Goal: Transaction & Acquisition: Purchase product/service

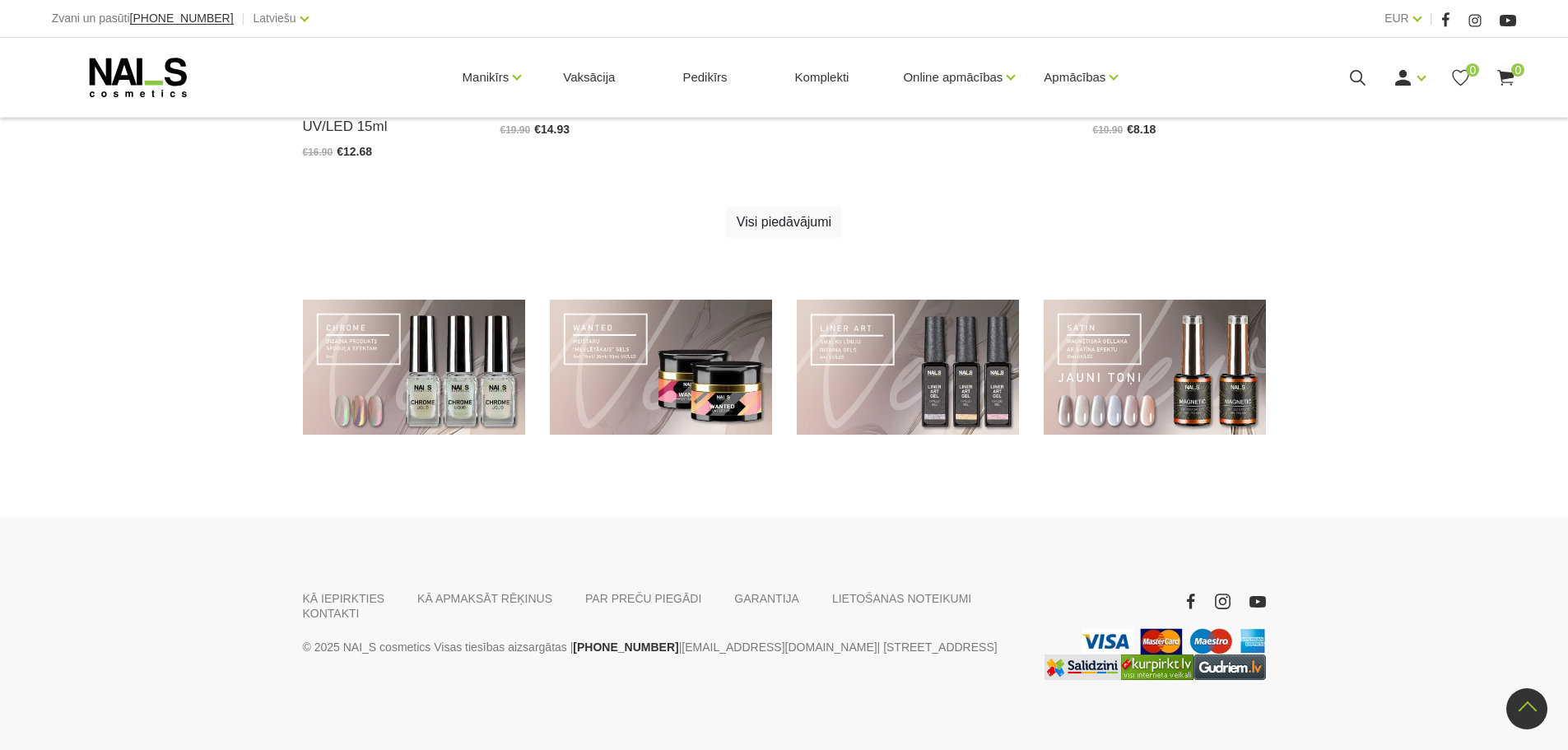
scroll to position [1192, 0]
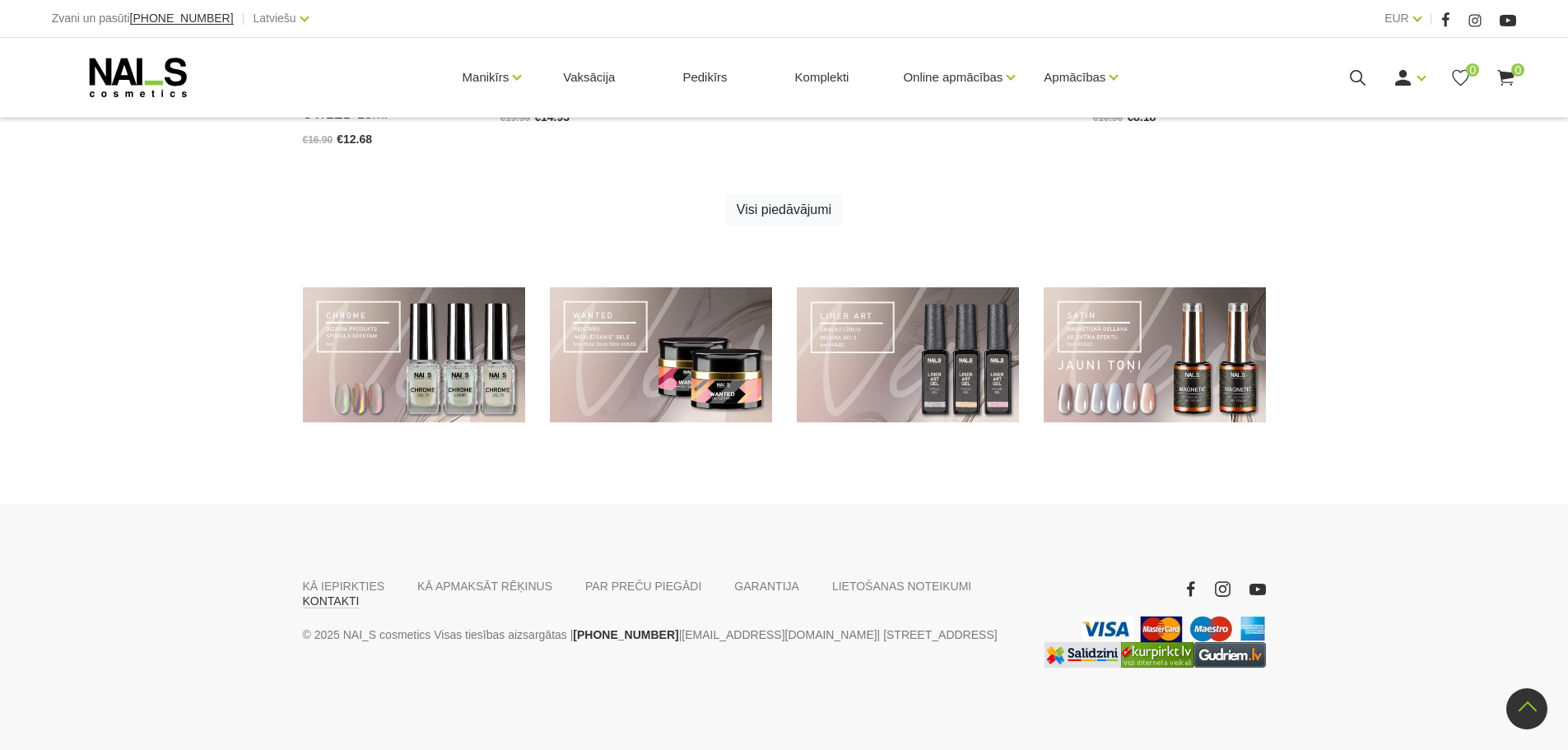
click at [360, 594] on link "KONTAKTI" at bounding box center [332, 601] width 57 height 15
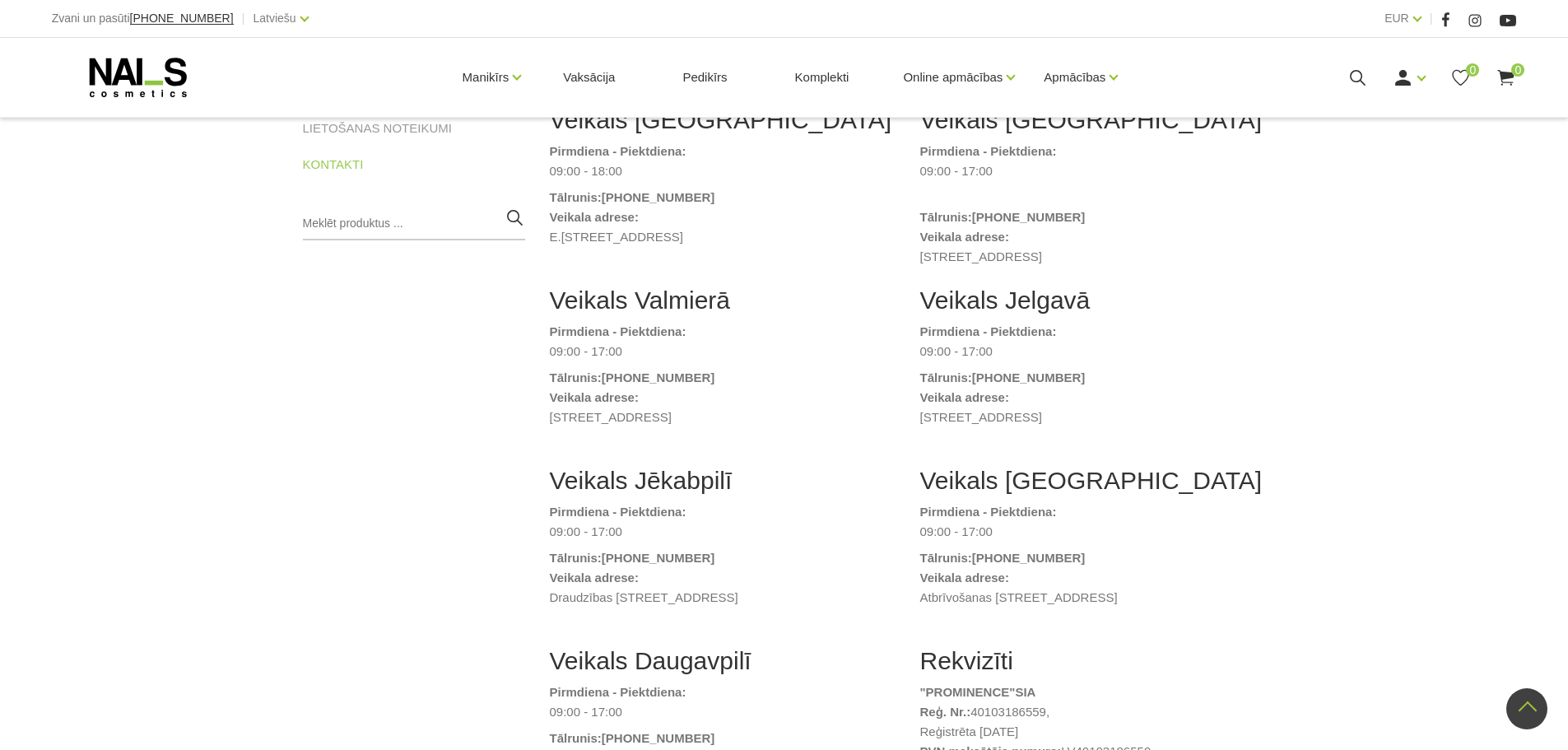
scroll to position [165, 0]
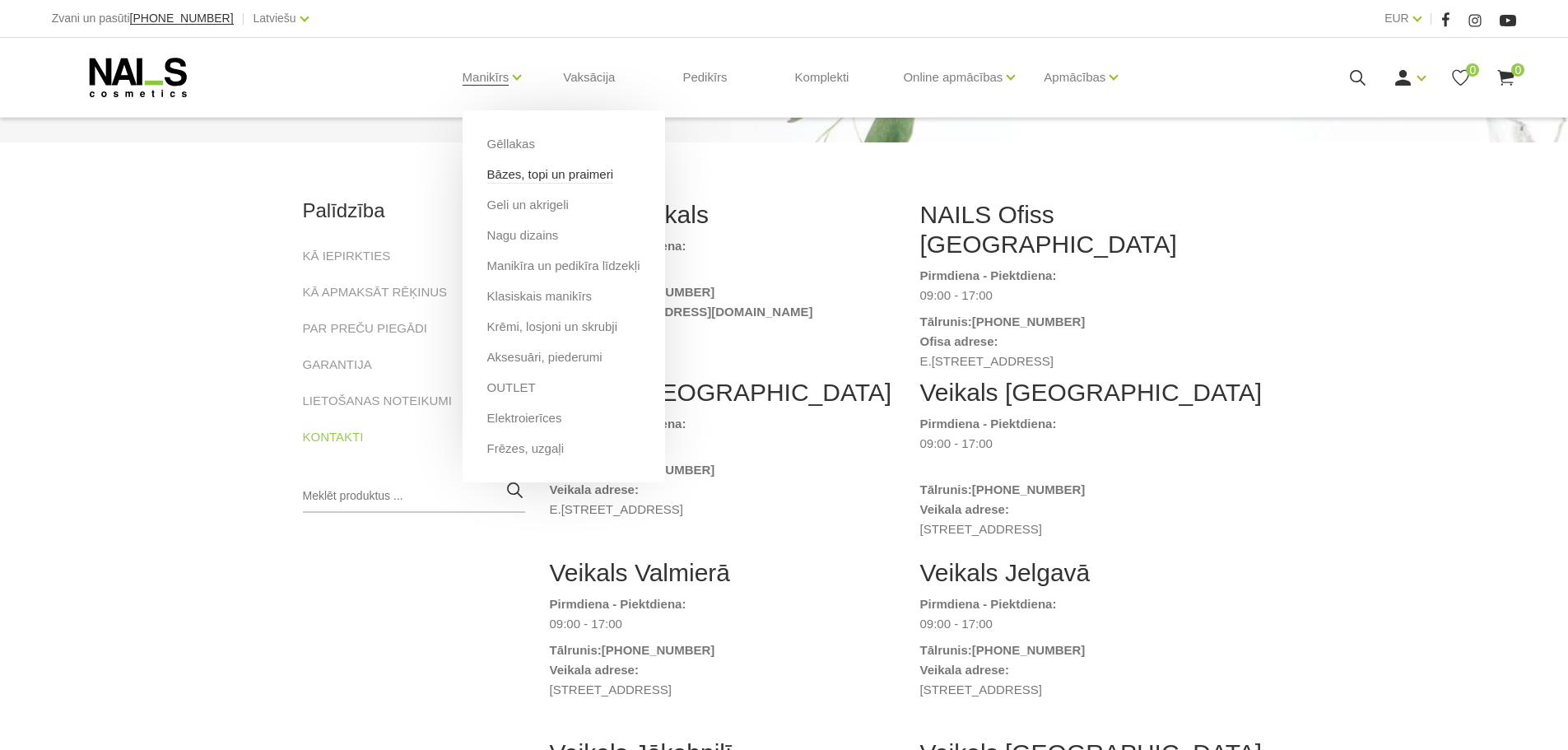
click at [517, 182] on link "Bāzes, topi un praimeri" at bounding box center [550, 175] width 126 height 18
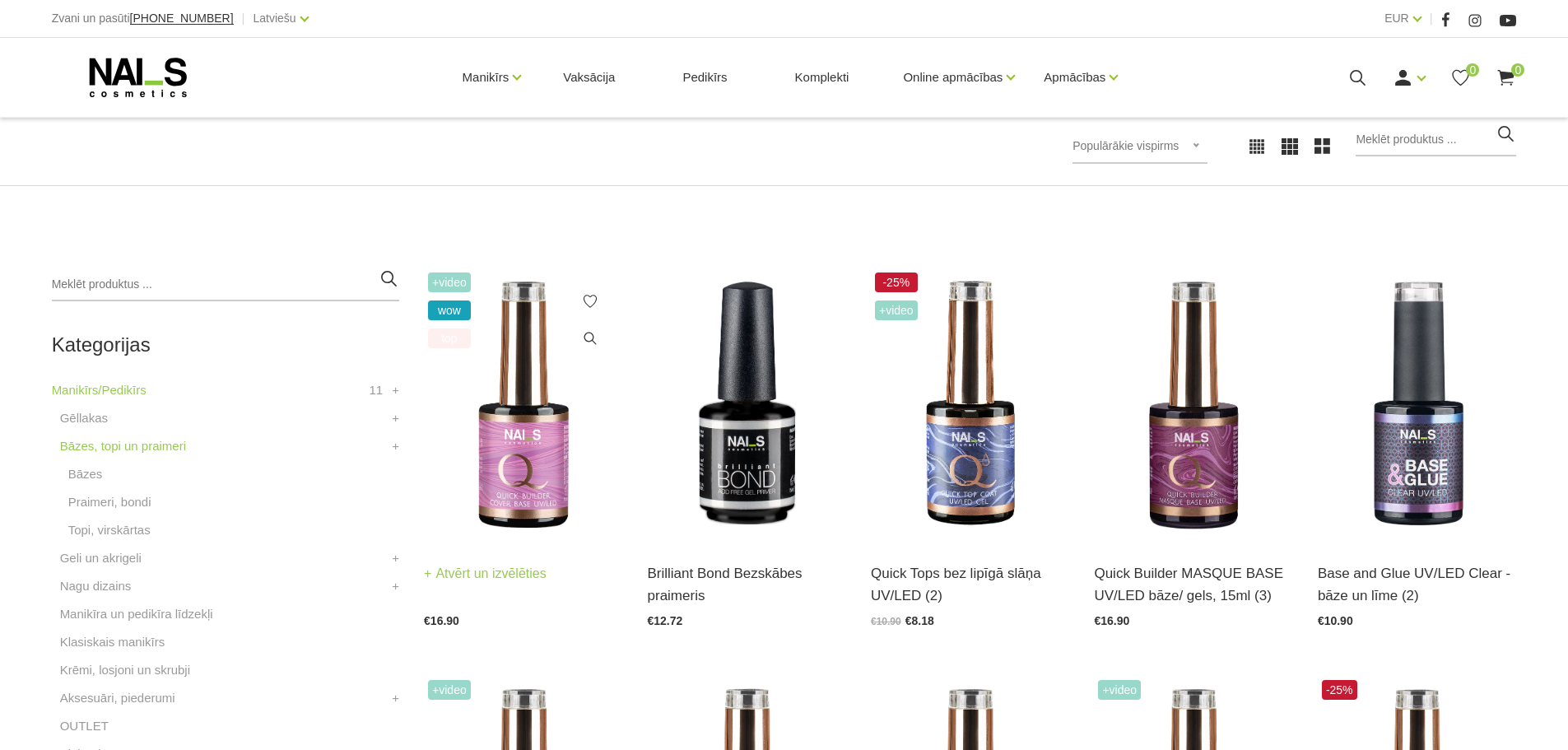
scroll to position [247, 0]
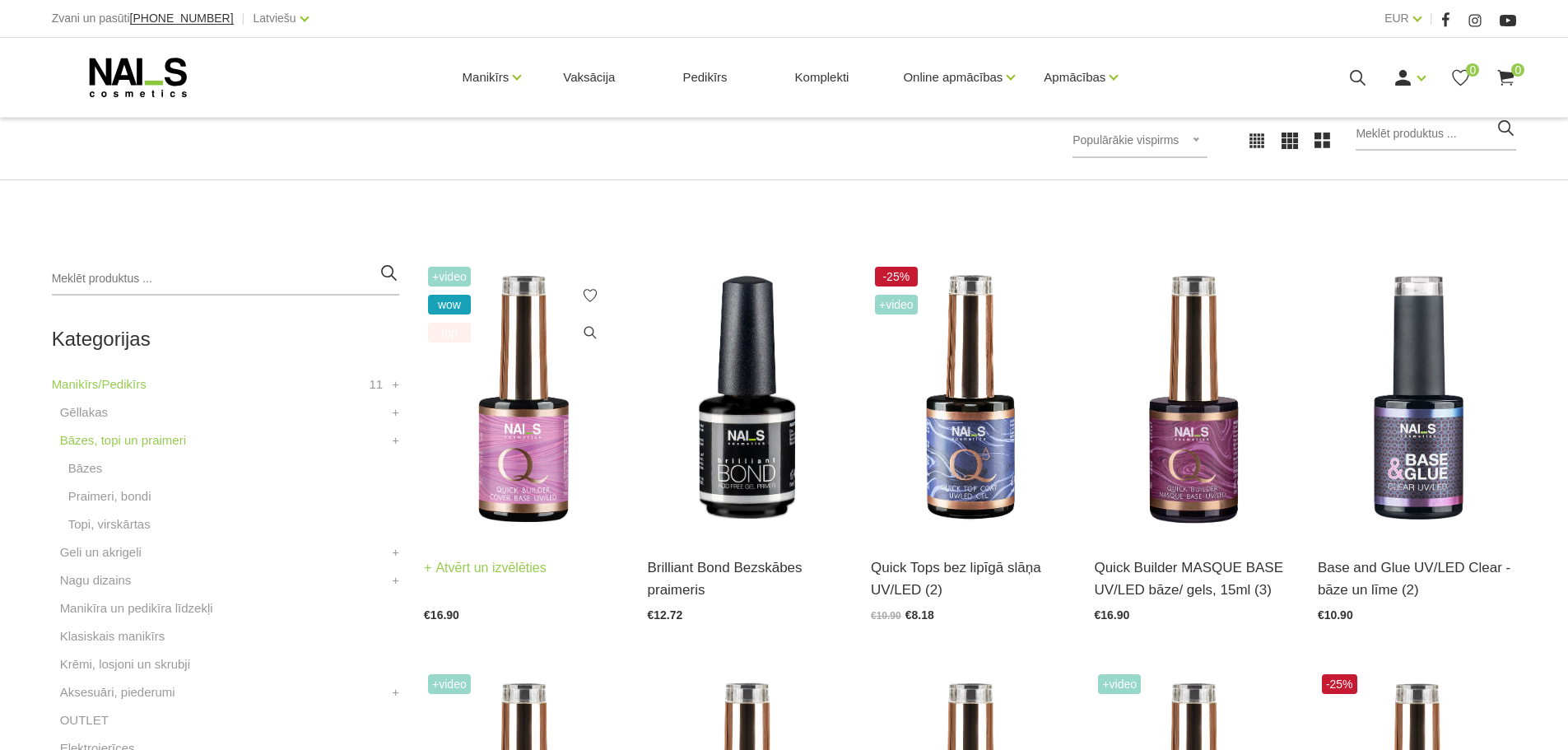
click at [530, 429] on img at bounding box center [523, 400] width 198 height 273
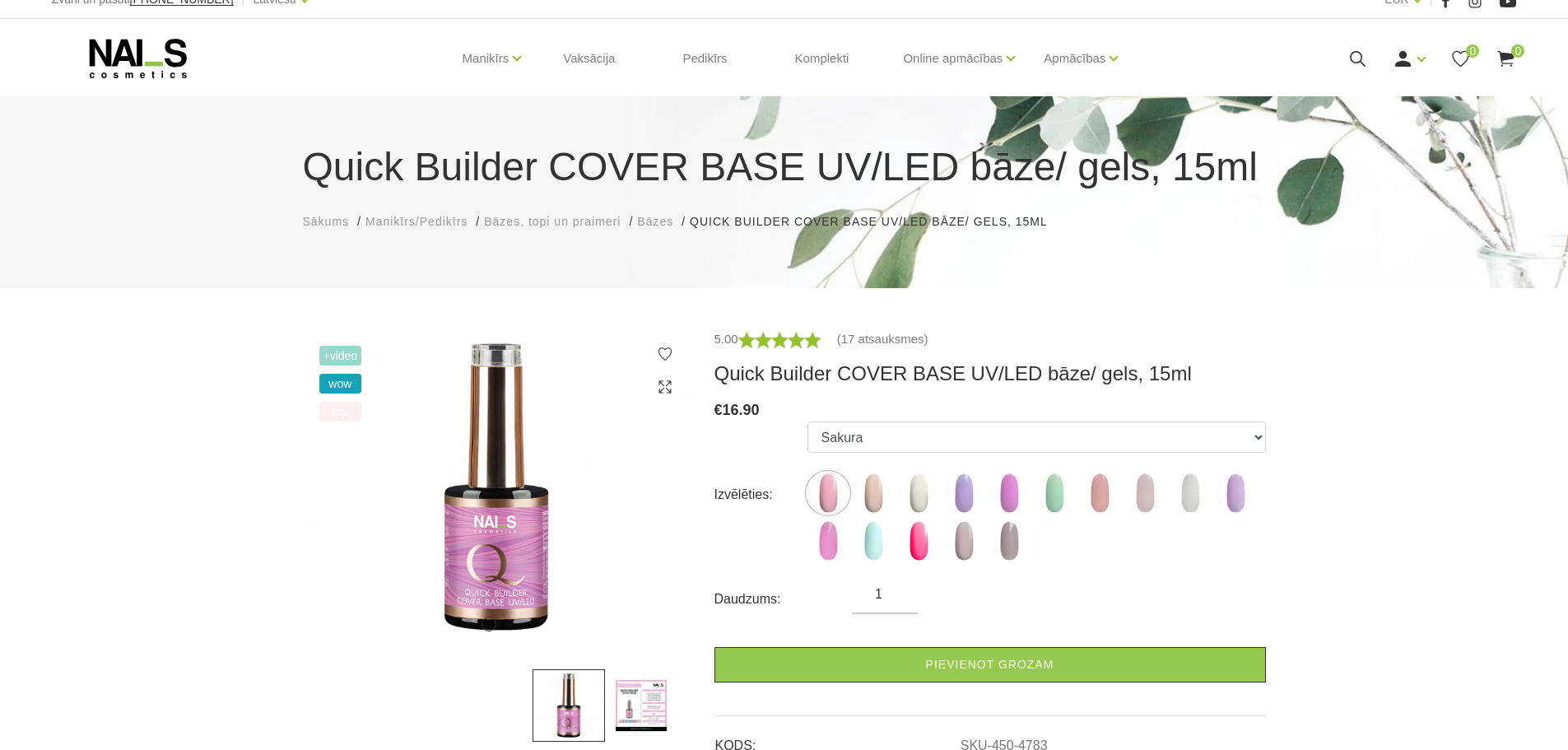
scroll to position [18, 0]
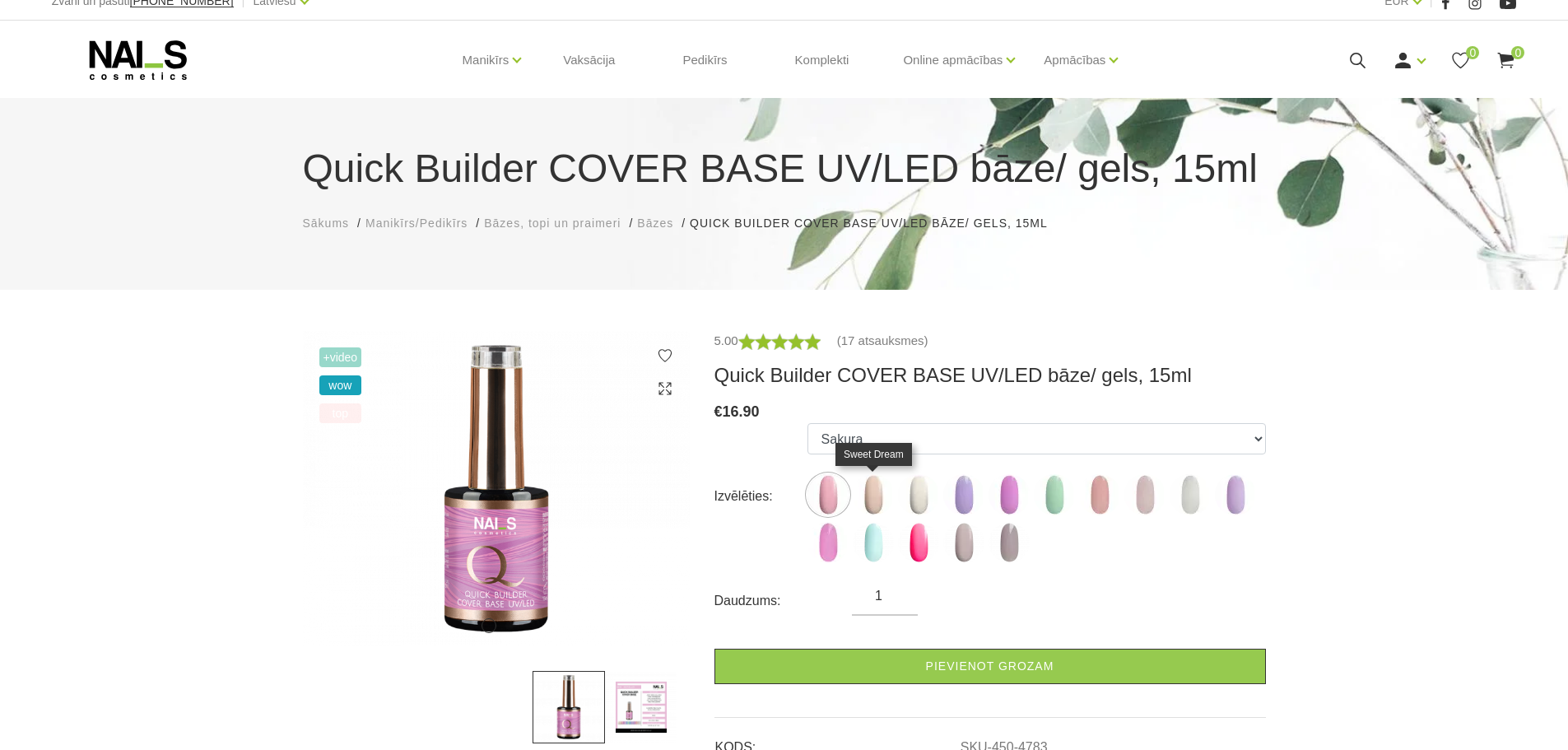
click at [880, 497] on img at bounding box center [873, 495] width 41 height 41
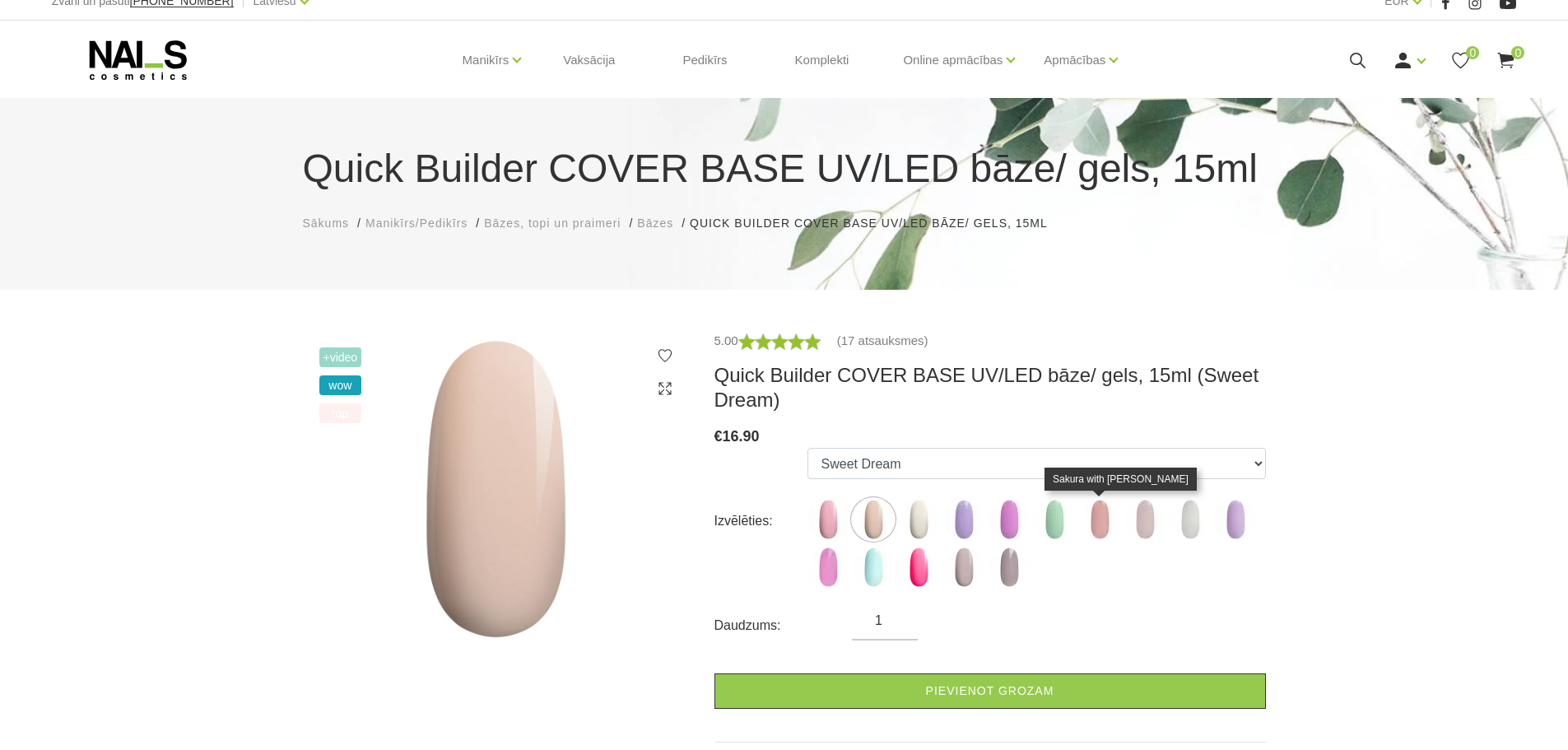
click at [1096, 510] on img at bounding box center [1100, 519] width 41 height 41
select select "5206"
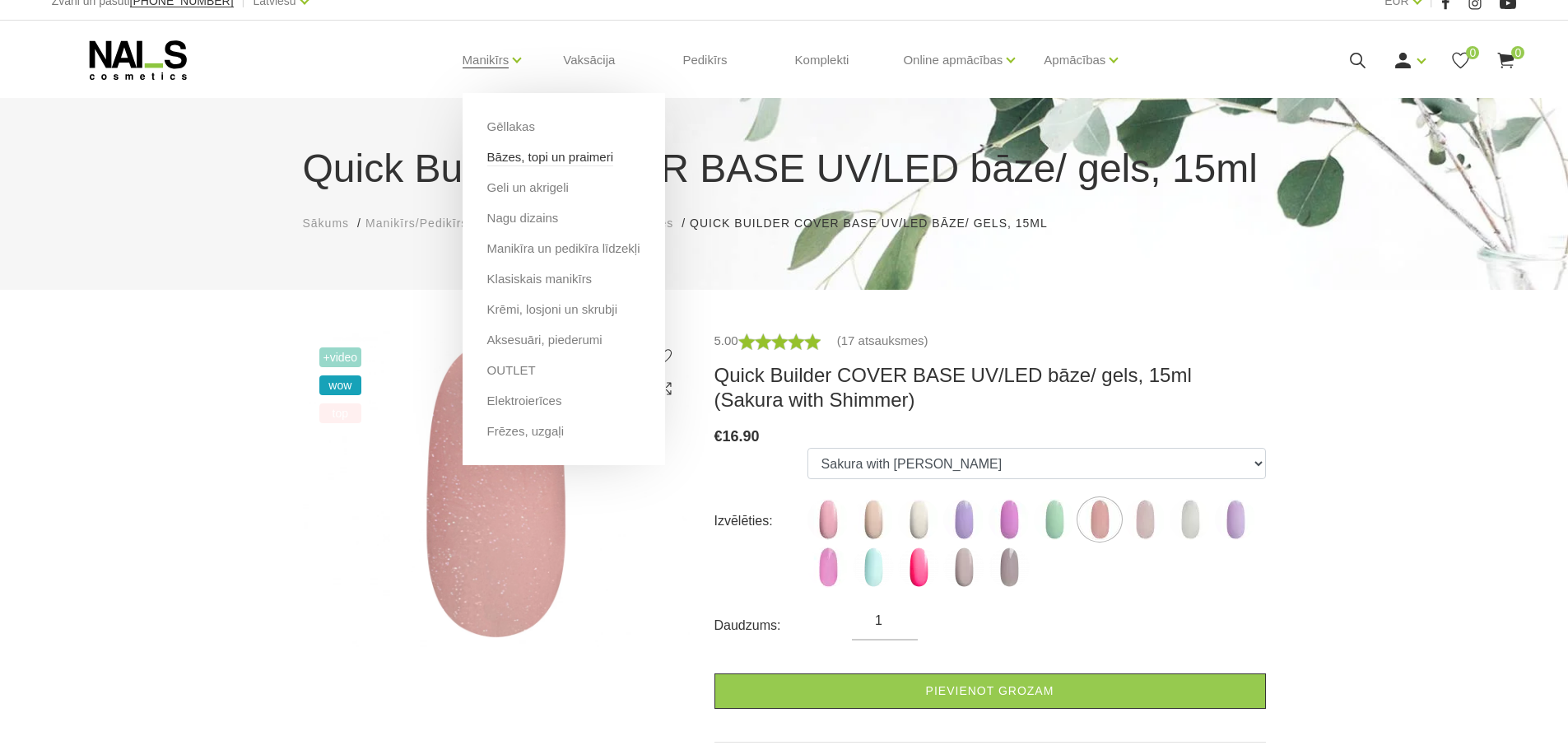
click at [569, 158] on link "Bāzes, topi un praimeri" at bounding box center [550, 157] width 126 height 18
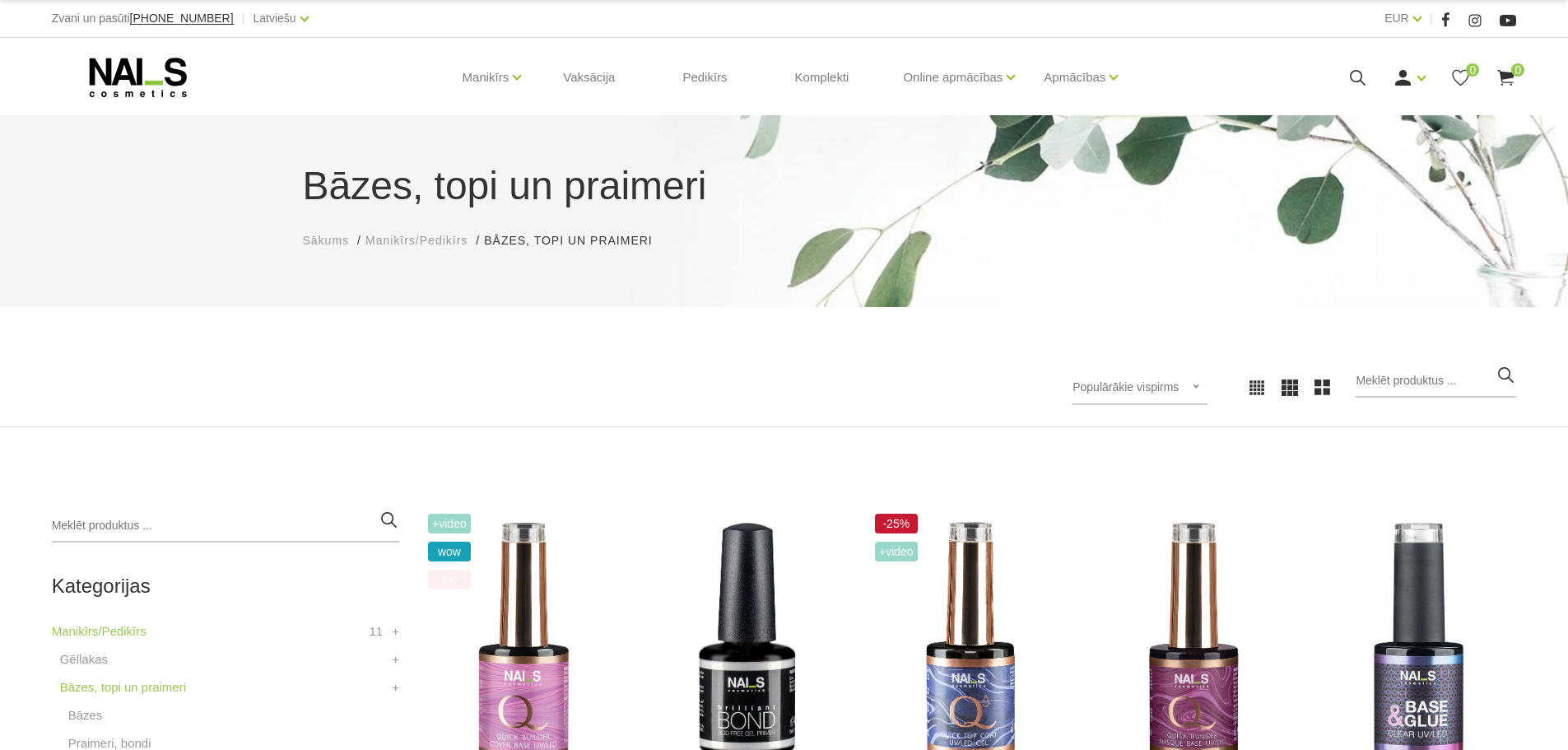
click at [108, 79] on use at bounding box center [137, 78] width 97 height 39
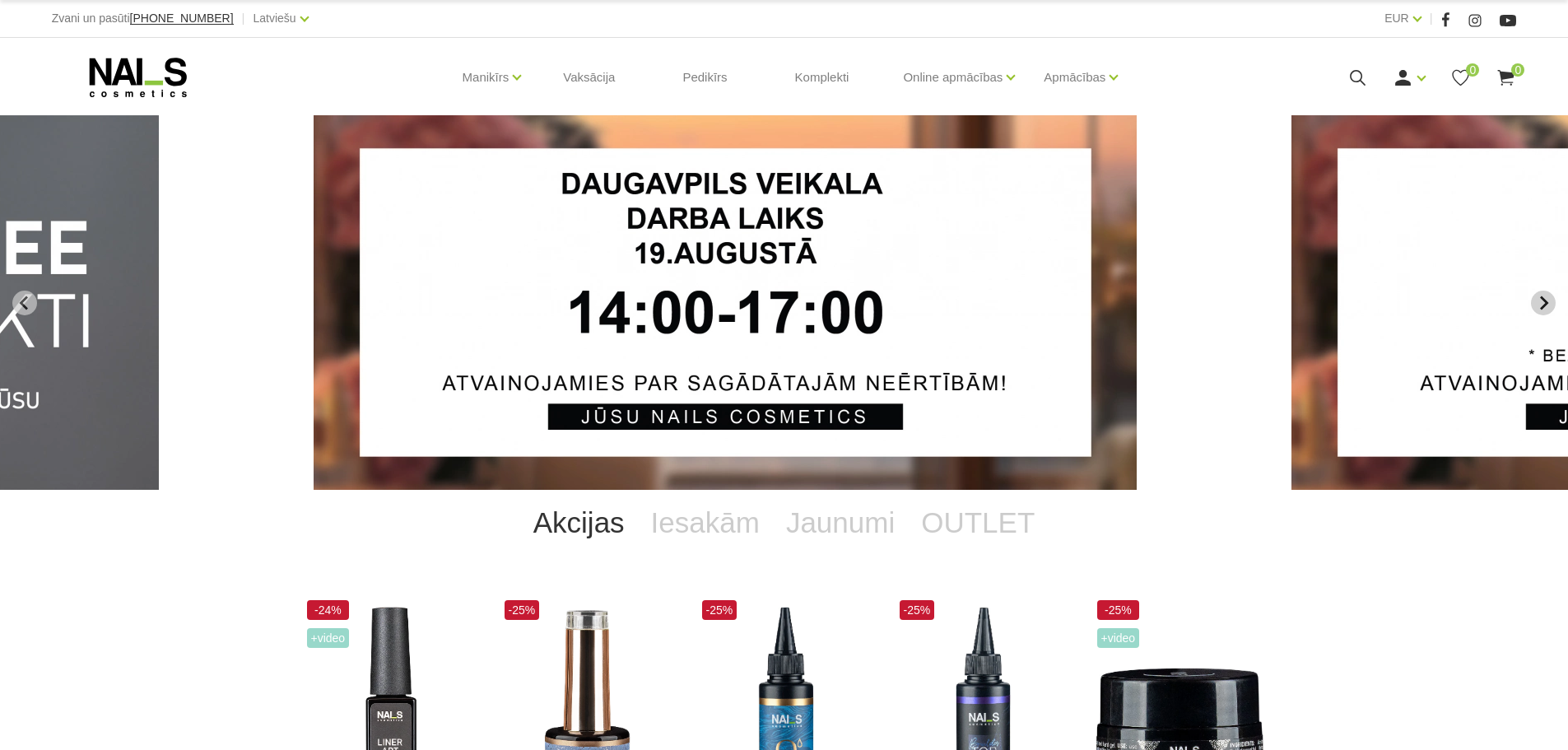
click at [1549, 303] on icon "Next slide" at bounding box center [1542, 302] width 15 height 15
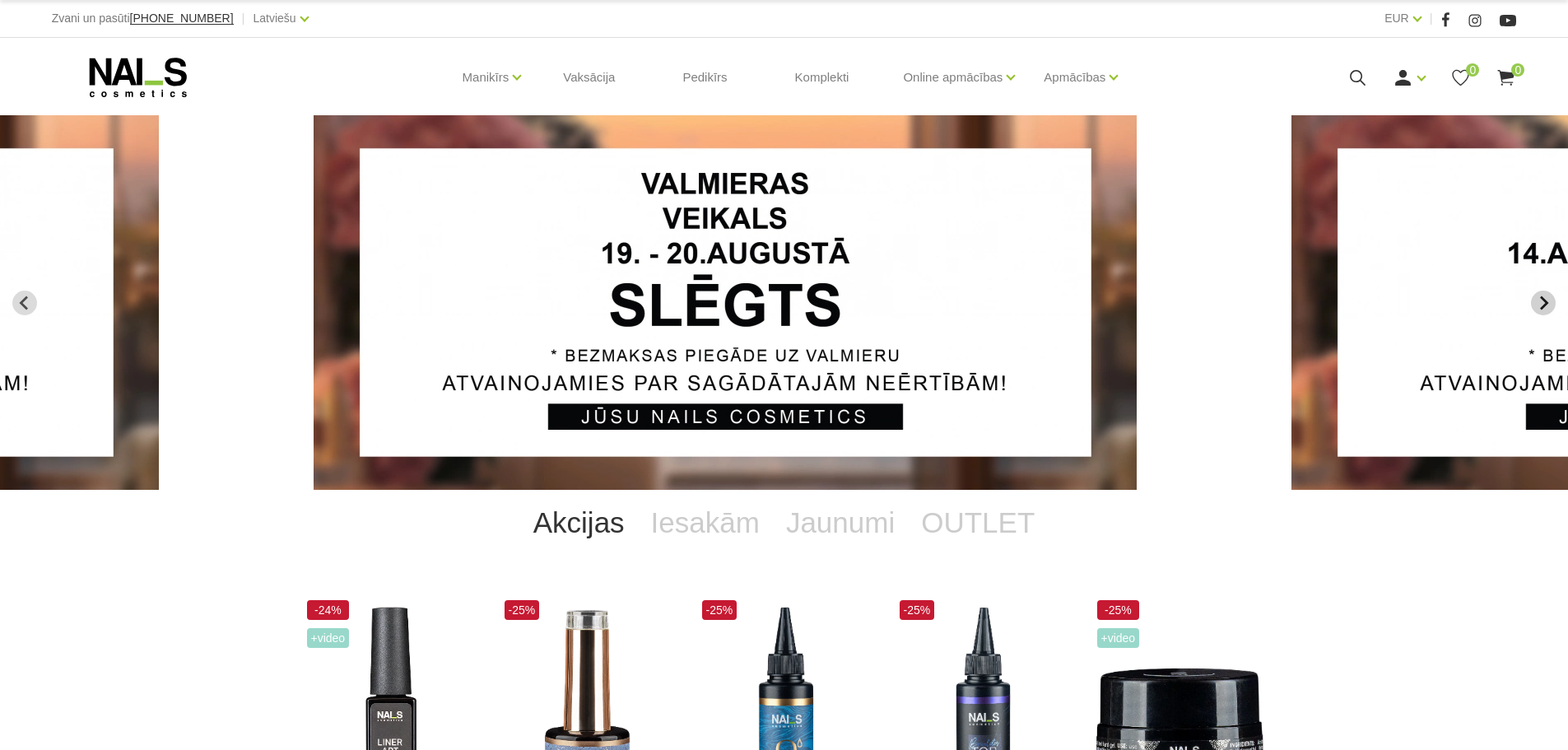
click at [1549, 303] on icon "Next slide" at bounding box center [1542, 302] width 15 height 15
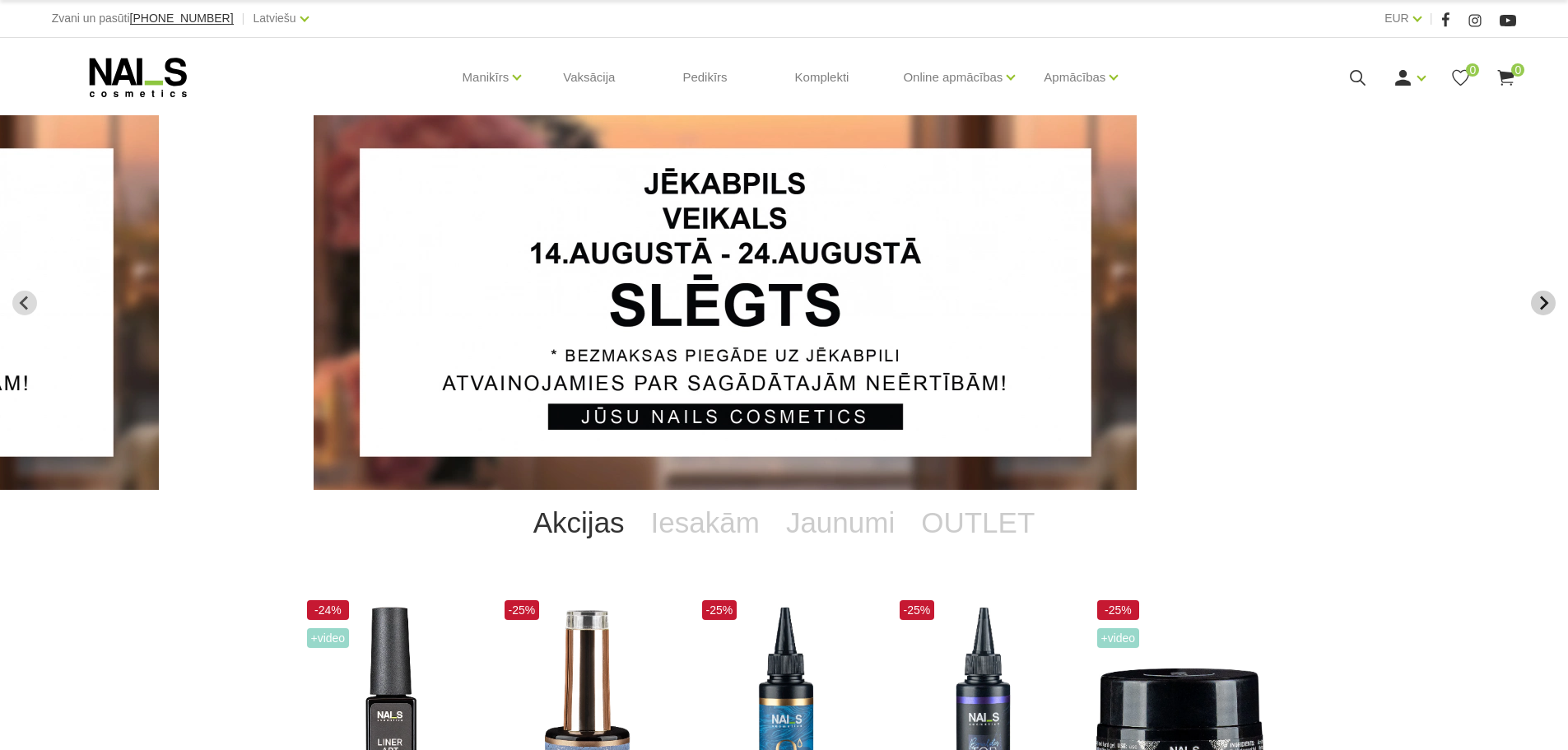
click at [1549, 303] on icon "Next slide" at bounding box center [1542, 302] width 15 height 15
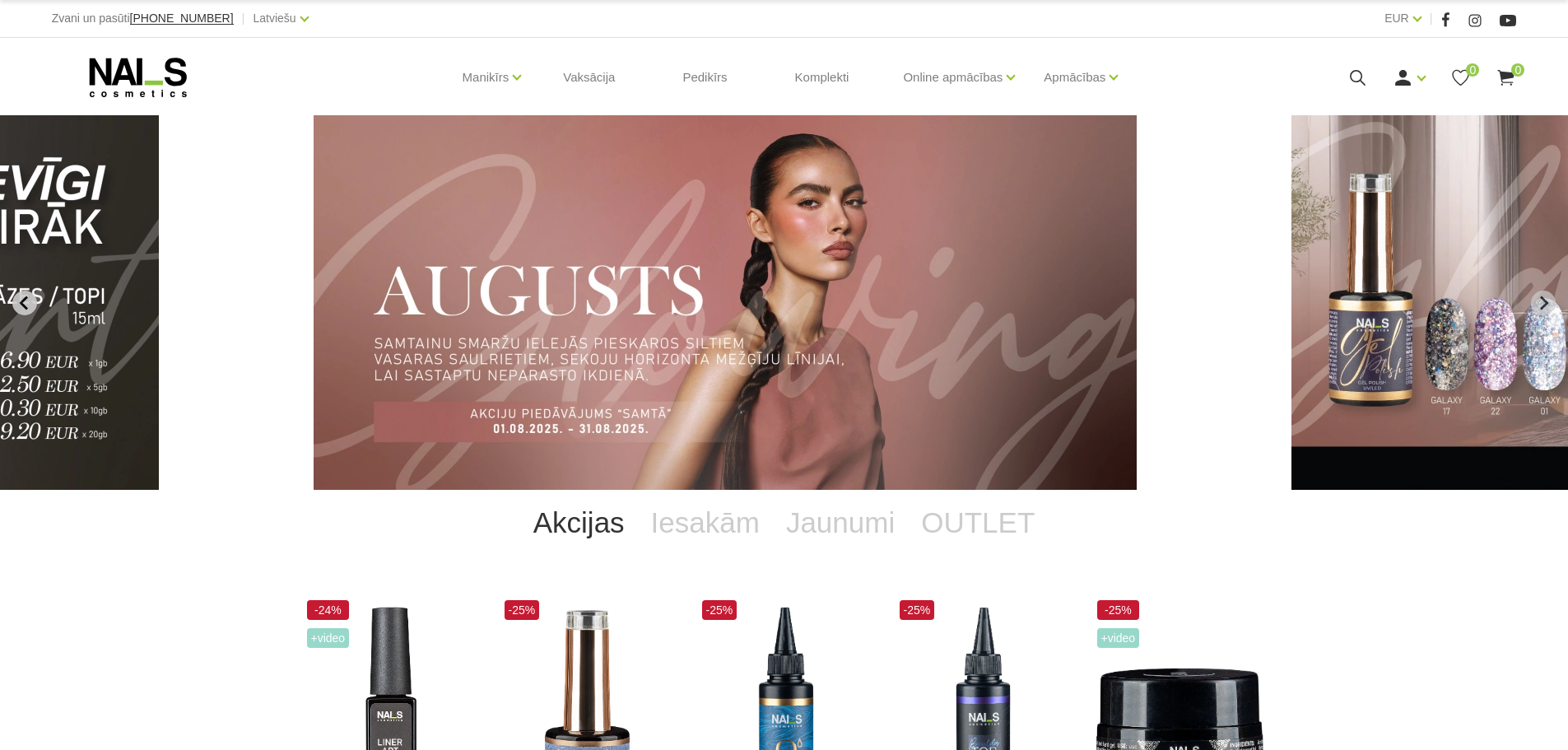
click at [26, 298] on icon "Previous slide" at bounding box center [23, 302] width 8 height 14
click at [1545, 306] on icon "Next slide" at bounding box center [1542, 302] width 15 height 15
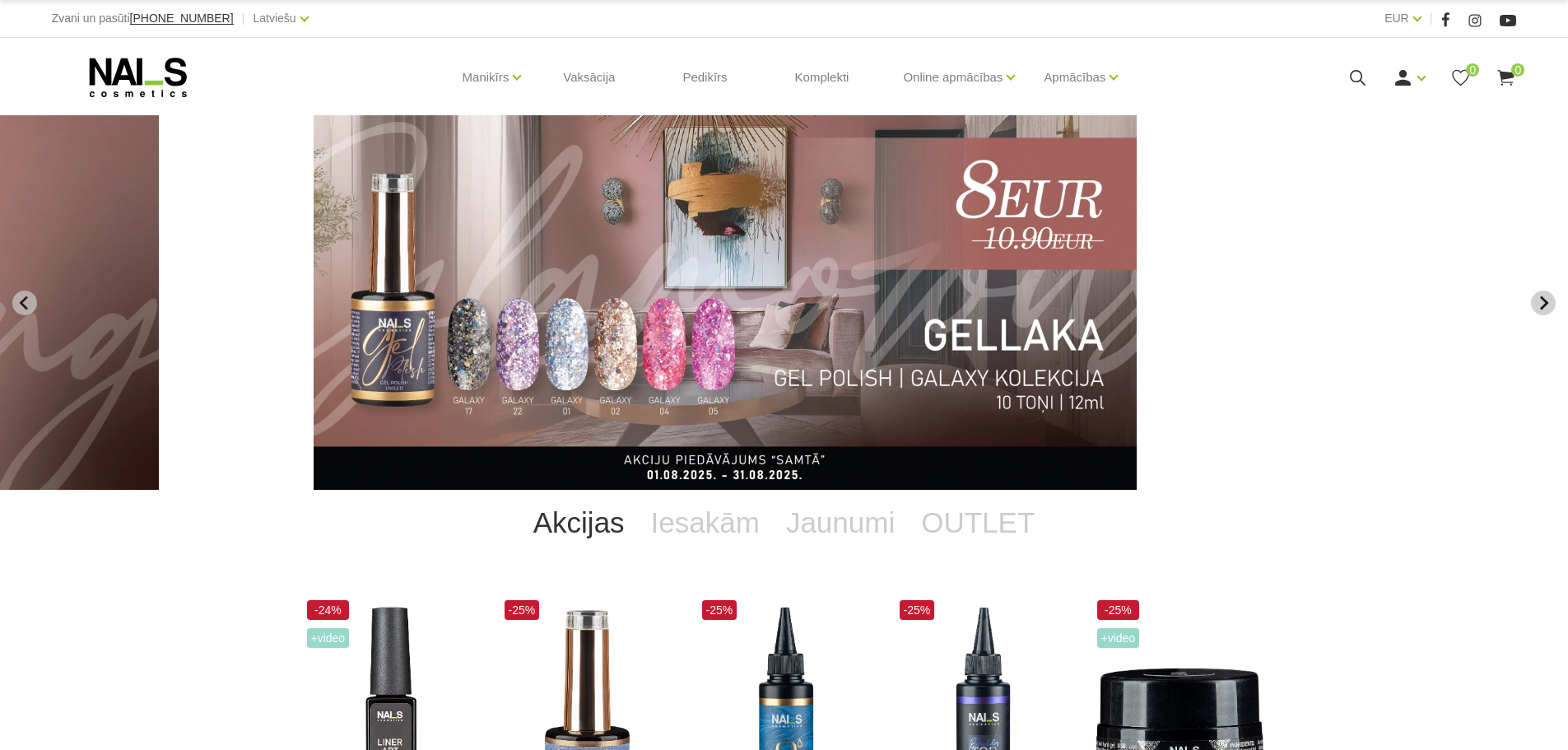
click at [1545, 306] on icon "Next slide" at bounding box center [1542, 302] width 15 height 15
